Goal: Book appointment/travel/reservation

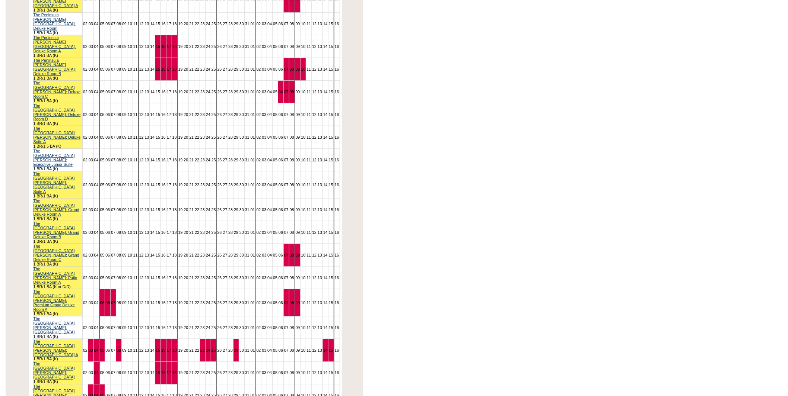
scroll to position [248, 0]
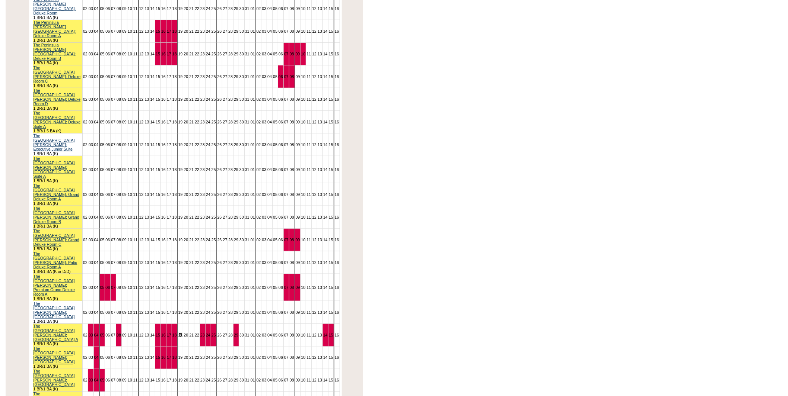
click at [178, 333] on link "19" at bounding box center [180, 335] width 4 height 4
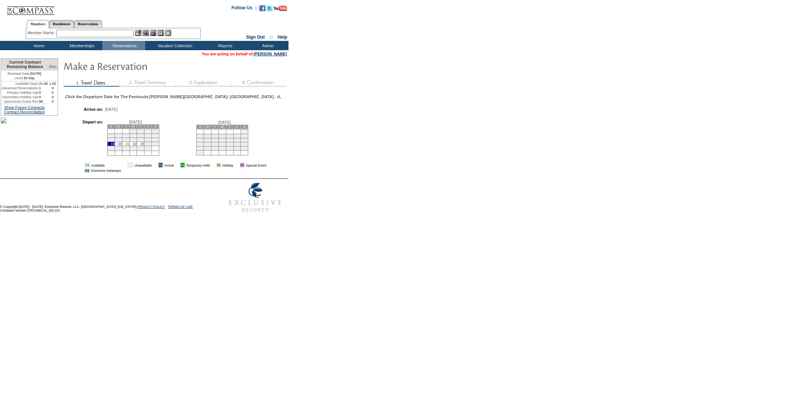
click at [126, 146] on link "21" at bounding box center [127, 144] width 4 height 4
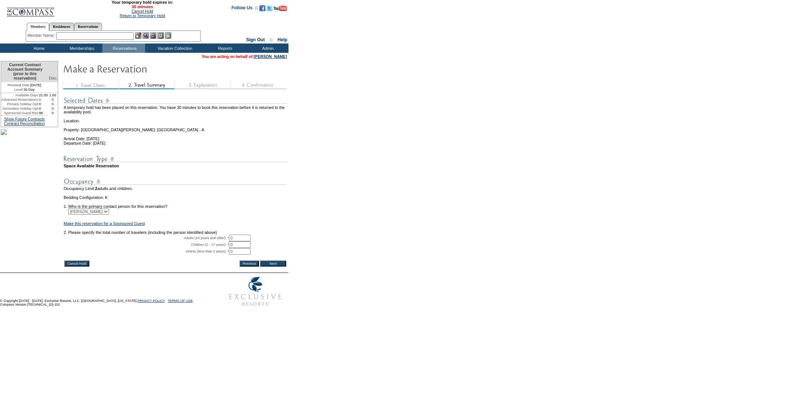
click at [247, 242] on input "0" at bounding box center [240, 238] width 22 height 7
type input "2"
click at [276, 267] on input "Next" at bounding box center [273, 264] width 26 height 6
